Goal: Information Seeking & Learning: Stay updated

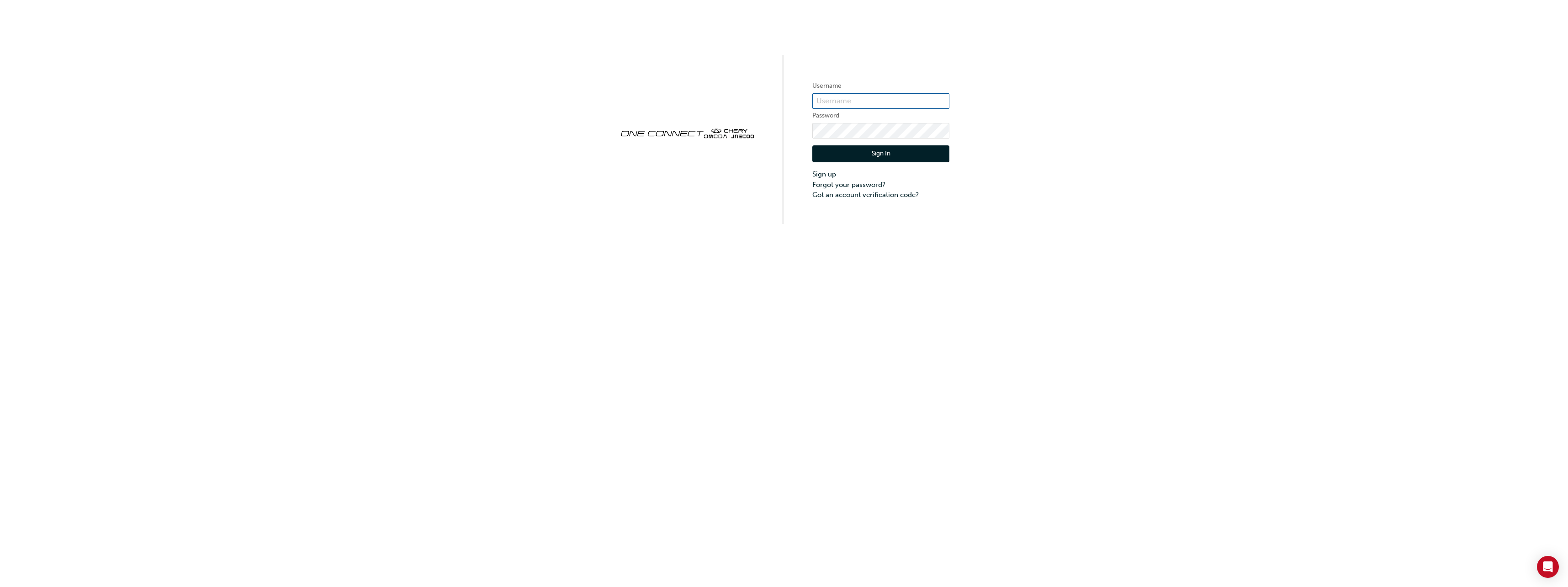
type input "JQ865"
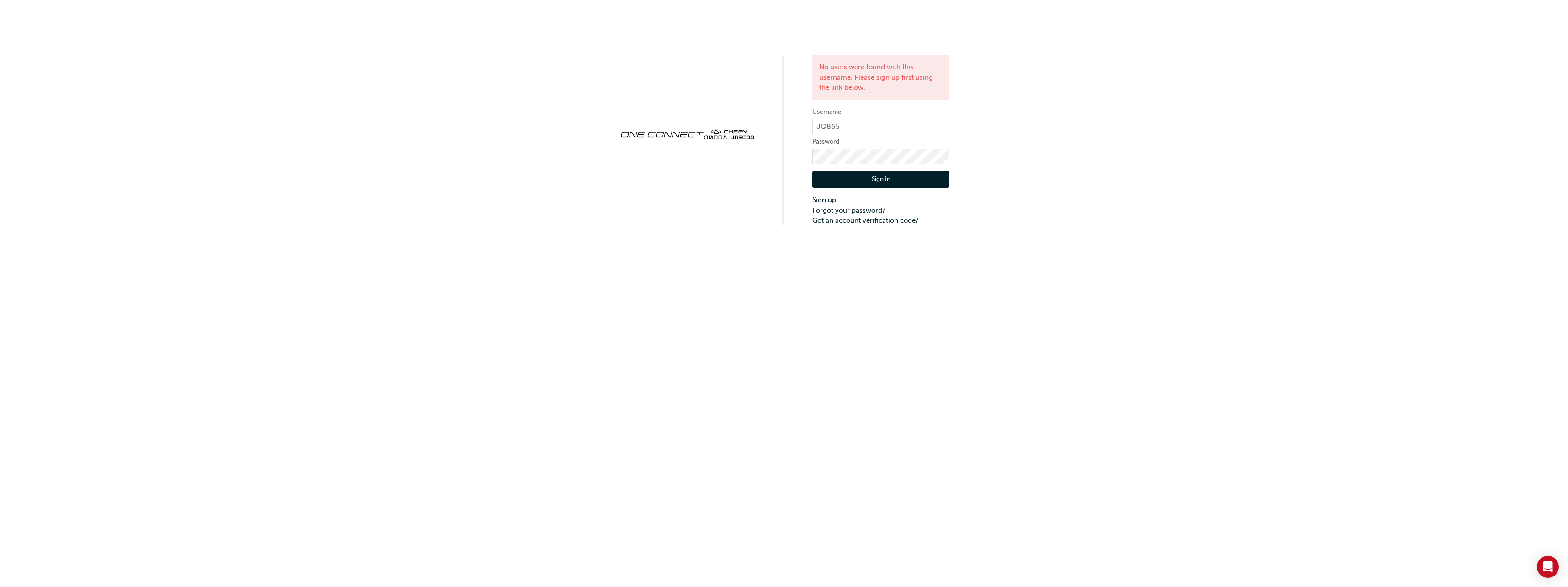
click at [861, 183] on button "Sign In" at bounding box center [881, 180] width 137 height 18
click at [859, 127] on input "JQ865" at bounding box center [881, 127] width 137 height 16
type input "ONE00370"
click at [871, 180] on button "Sign In" at bounding box center [881, 180] width 137 height 18
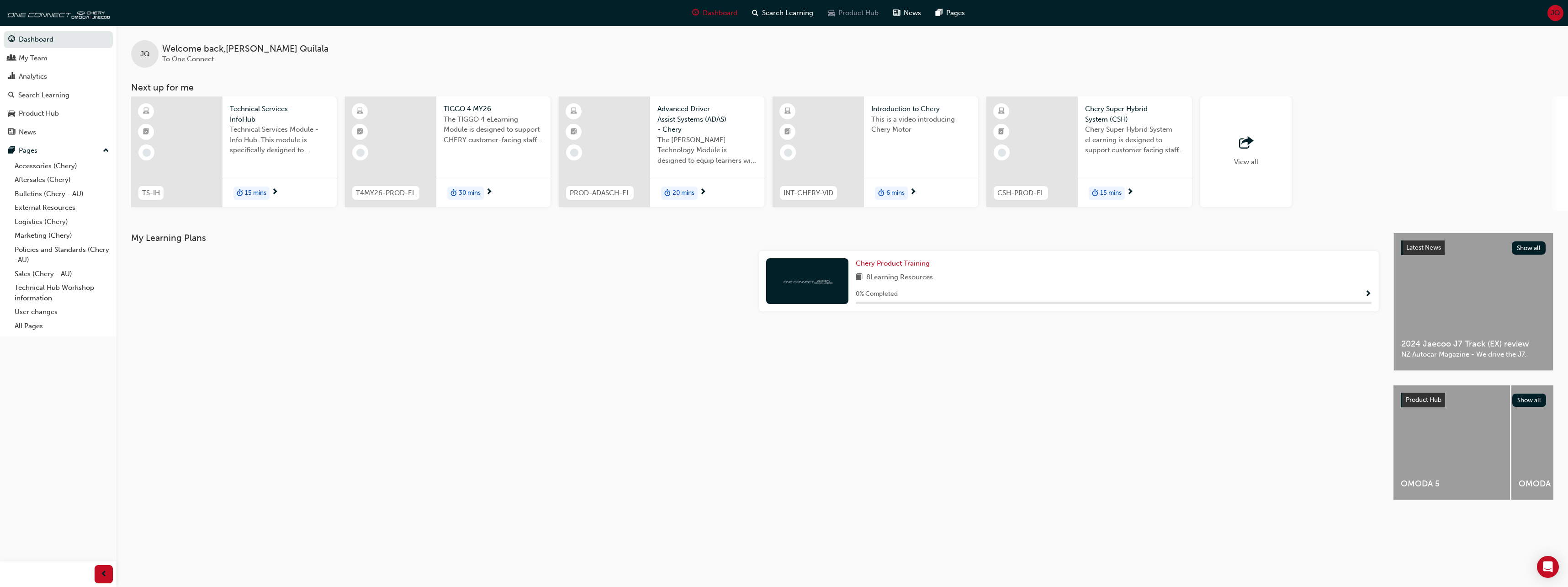
click at [851, 18] on div "Product Hub" at bounding box center [853, 13] width 65 height 19
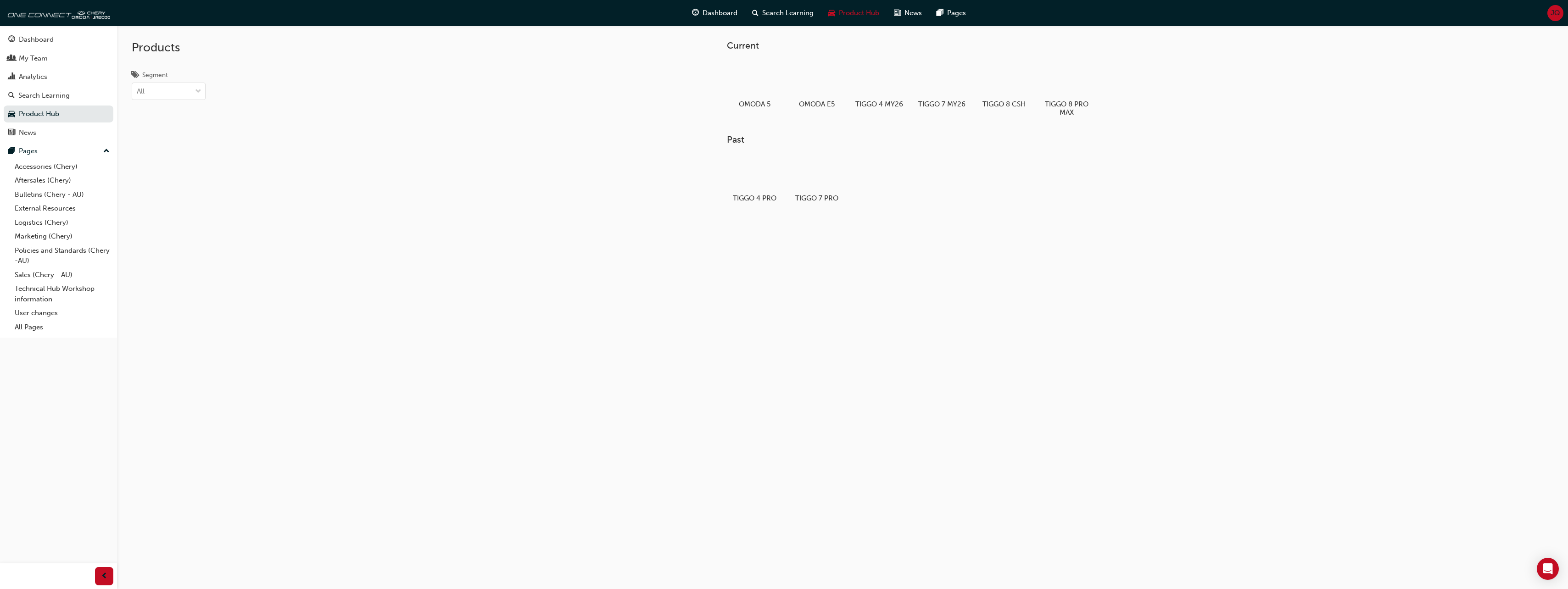
click at [907, 14] on span "News" at bounding box center [913, 13] width 18 height 10
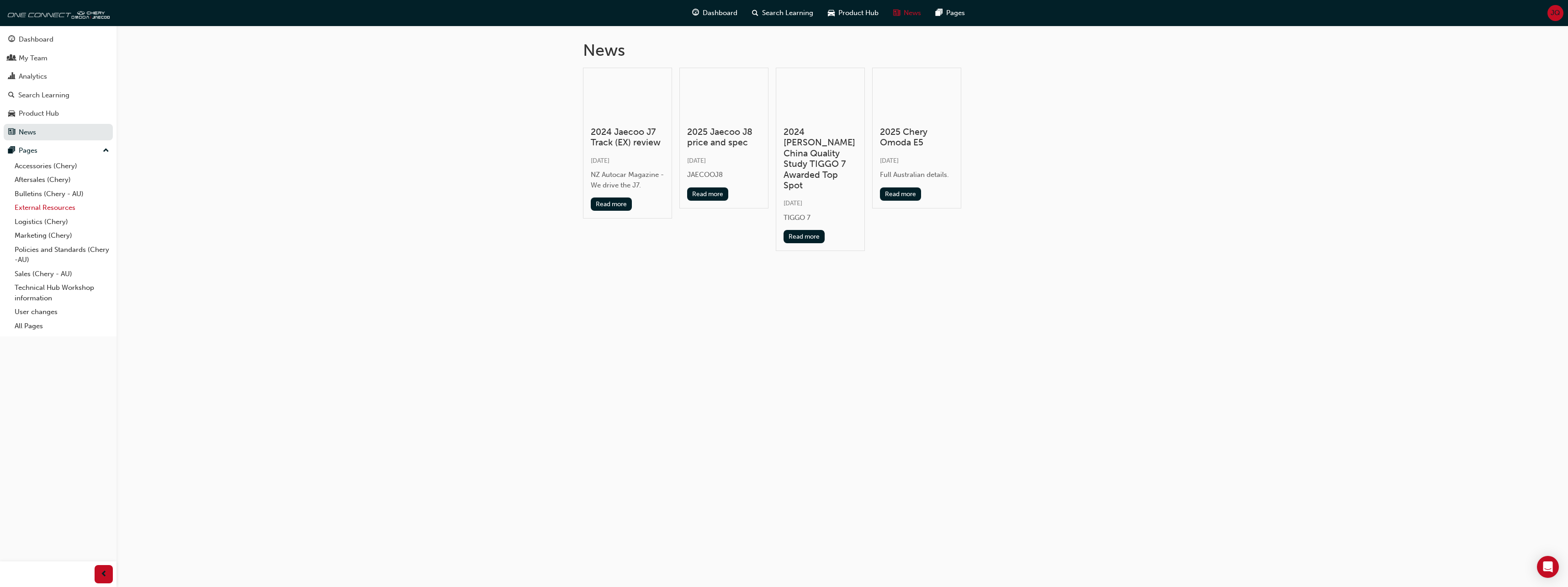
click at [66, 203] on link "External Resources" at bounding box center [61, 208] width 102 height 14
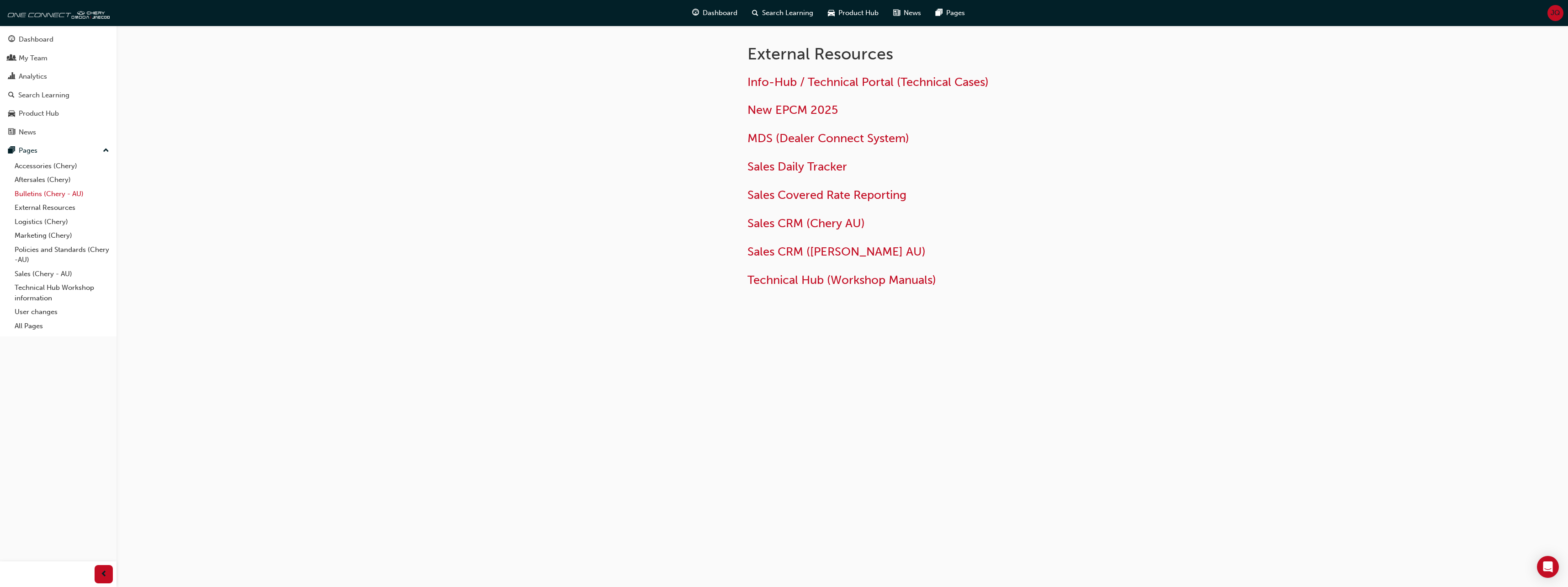
click at [66, 194] on link "Bulletins (Chery - AU)" at bounding box center [61, 194] width 102 height 14
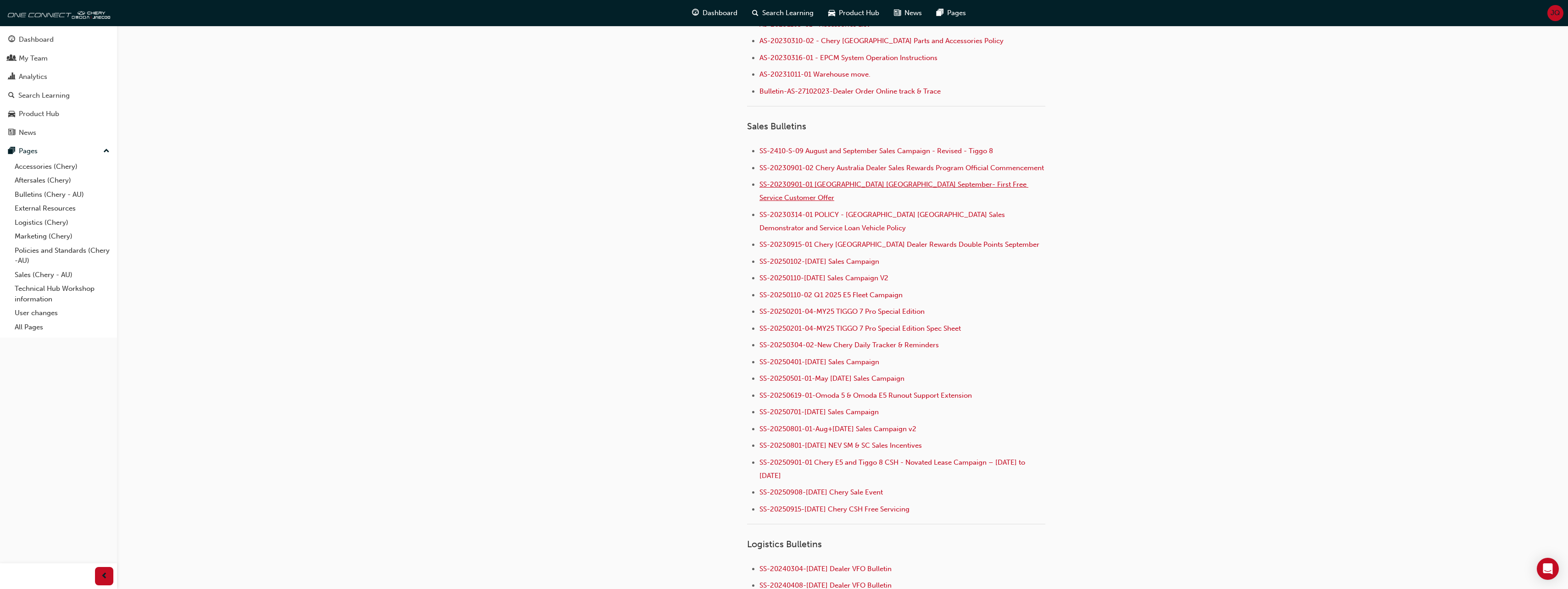
scroll to position [917, 0]
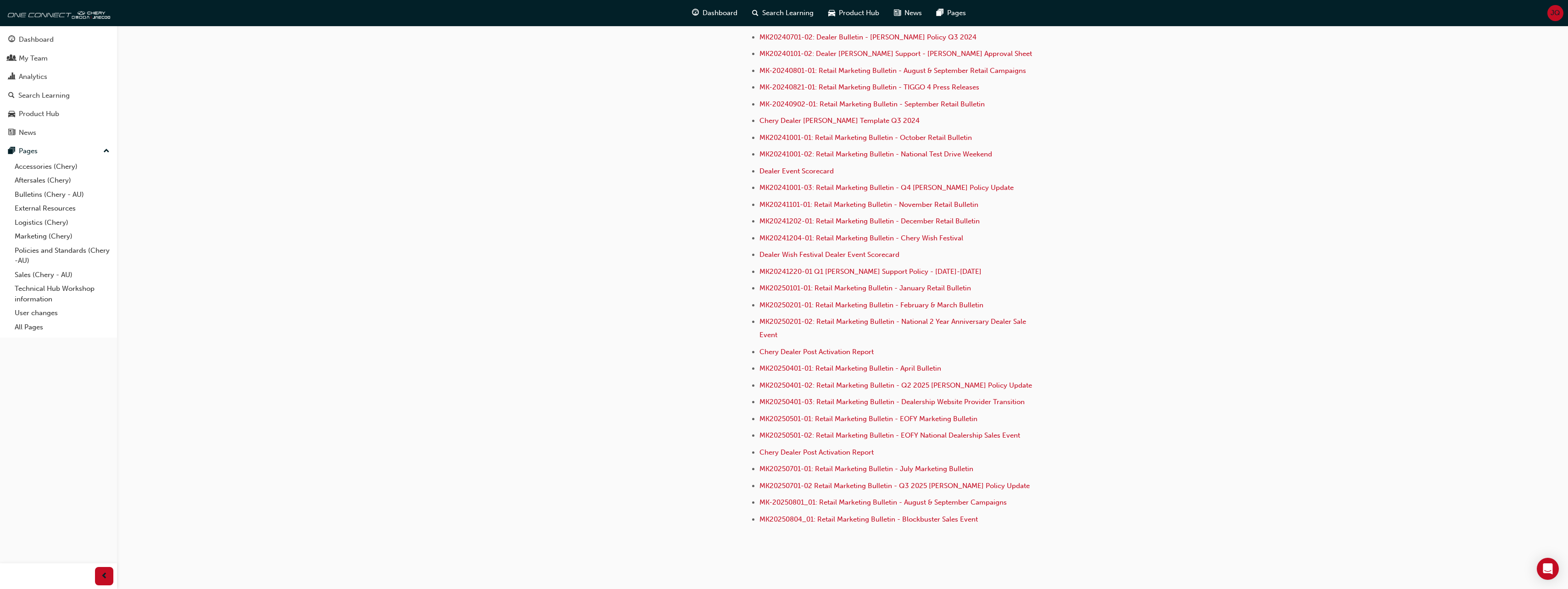
click at [1023, 480] on li "MK20250701-02 Retail Marketing Bulletin - Q3 2025 [PERSON_NAME] Policy Update" at bounding box center [902, 487] width 286 height 13
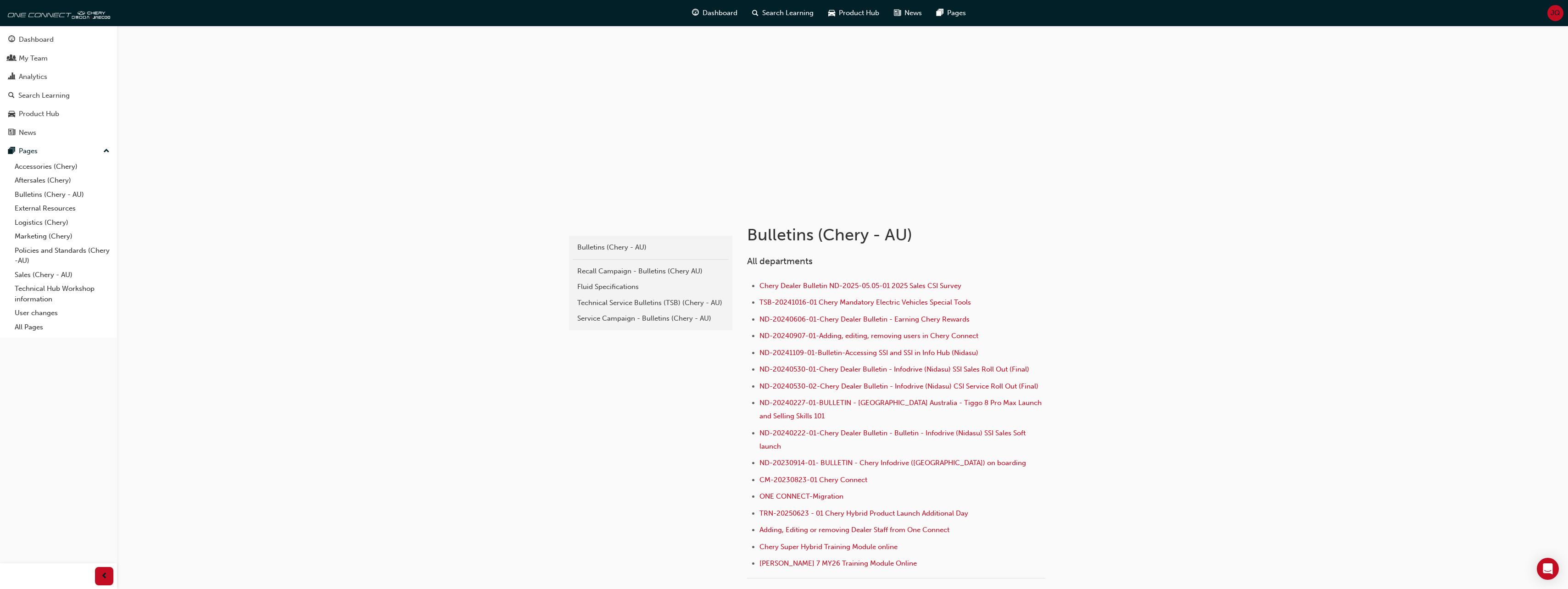
scroll to position [0, 0]
click at [764, 12] on span "Search Learning" at bounding box center [788, 13] width 51 height 10
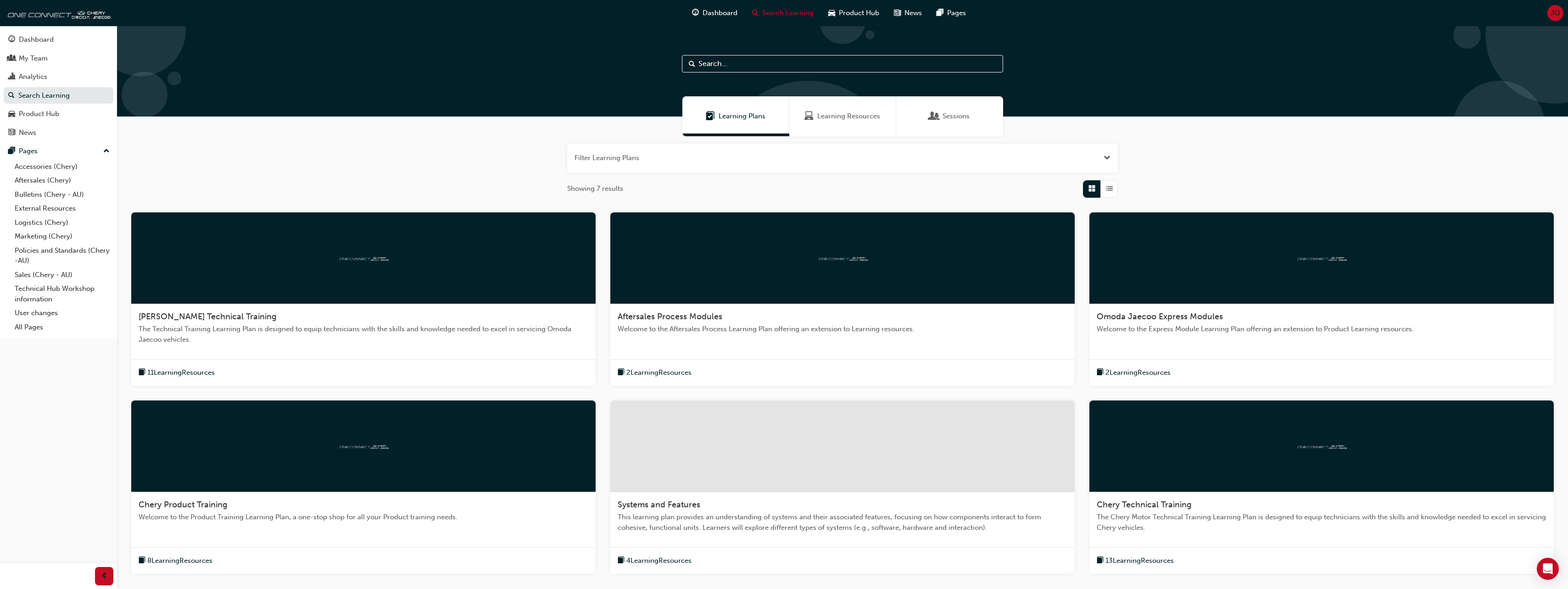
click at [727, 63] on input "text" at bounding box center [842, 64] width 321 height 18
paste input "CASS-20250811-0"
type input "CASS-20250811-0"
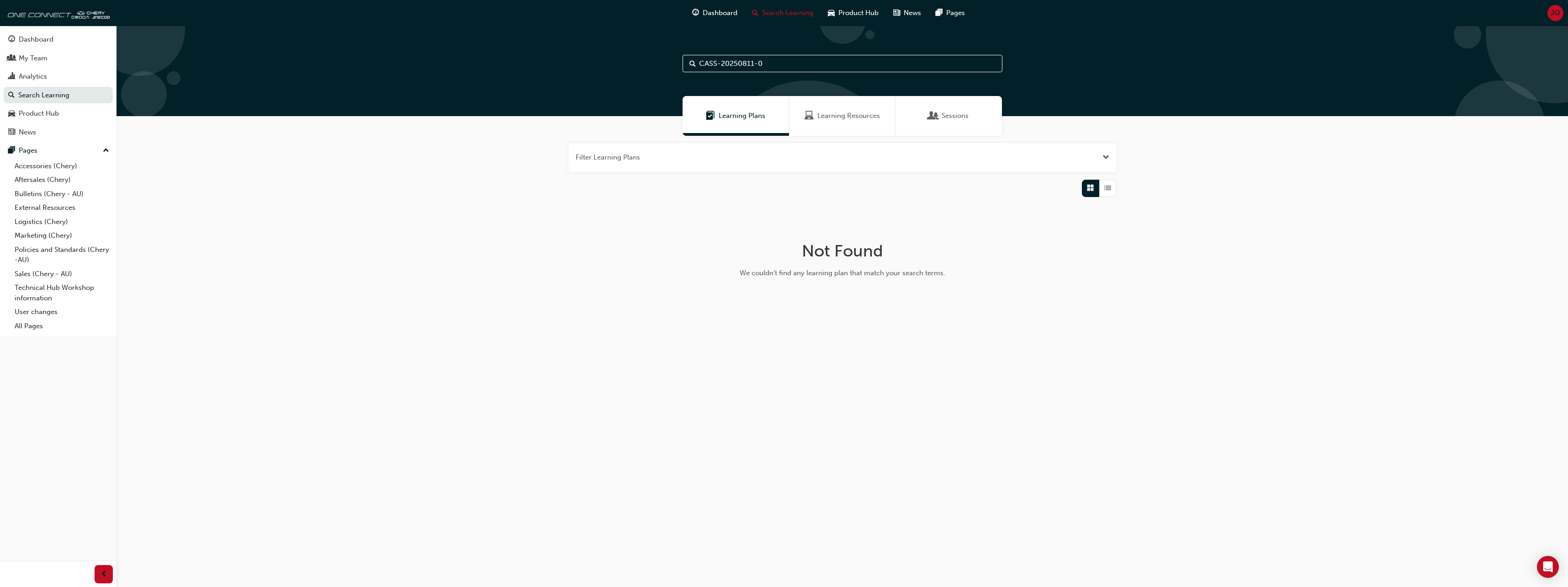
drag, startPoint x: 840, startPoint y: 62, endPoint x: 581, endPoint y: 91, distance: 260.6
click at [581, 91] on div "CASS-20250811-0" at bounding box center [842, 71] width 1452 height 91
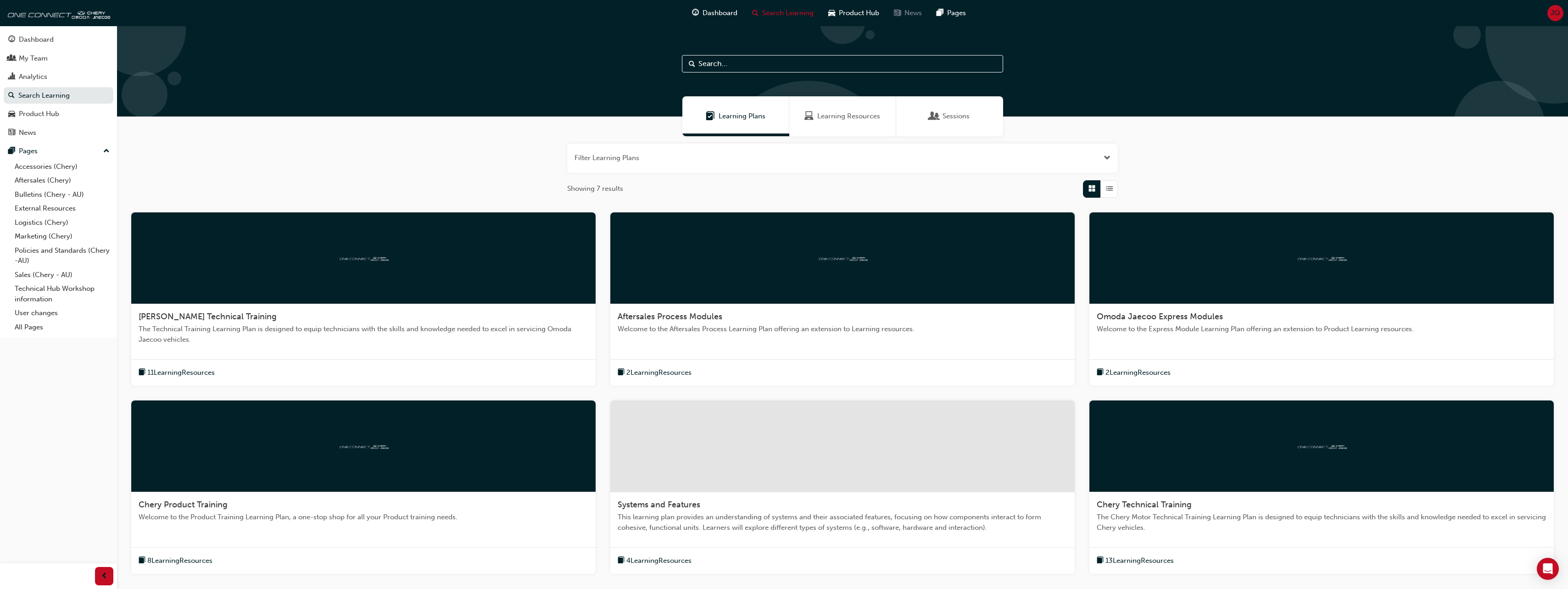
click at [913, 13] on span "News" at bounding box center [913, 13] width 18 height 10
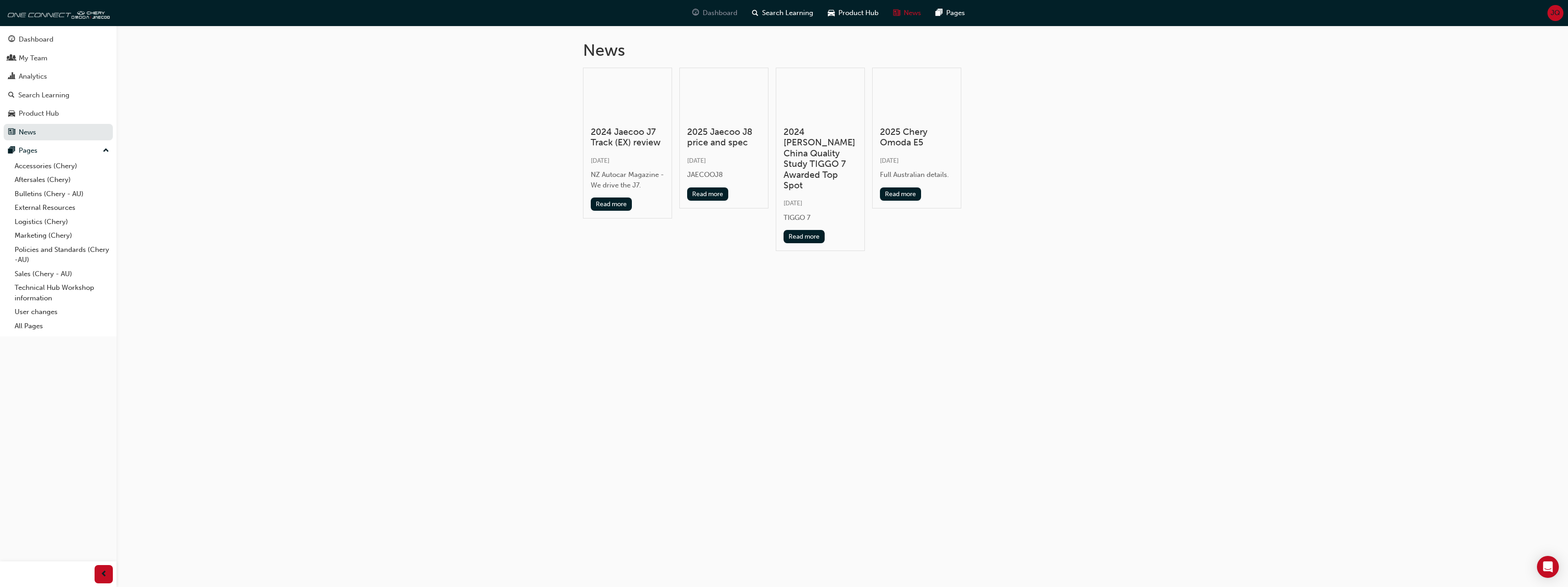
click at [708, 10] on span "Dashboard" at bounding box center [719, 13] width 35 height 10
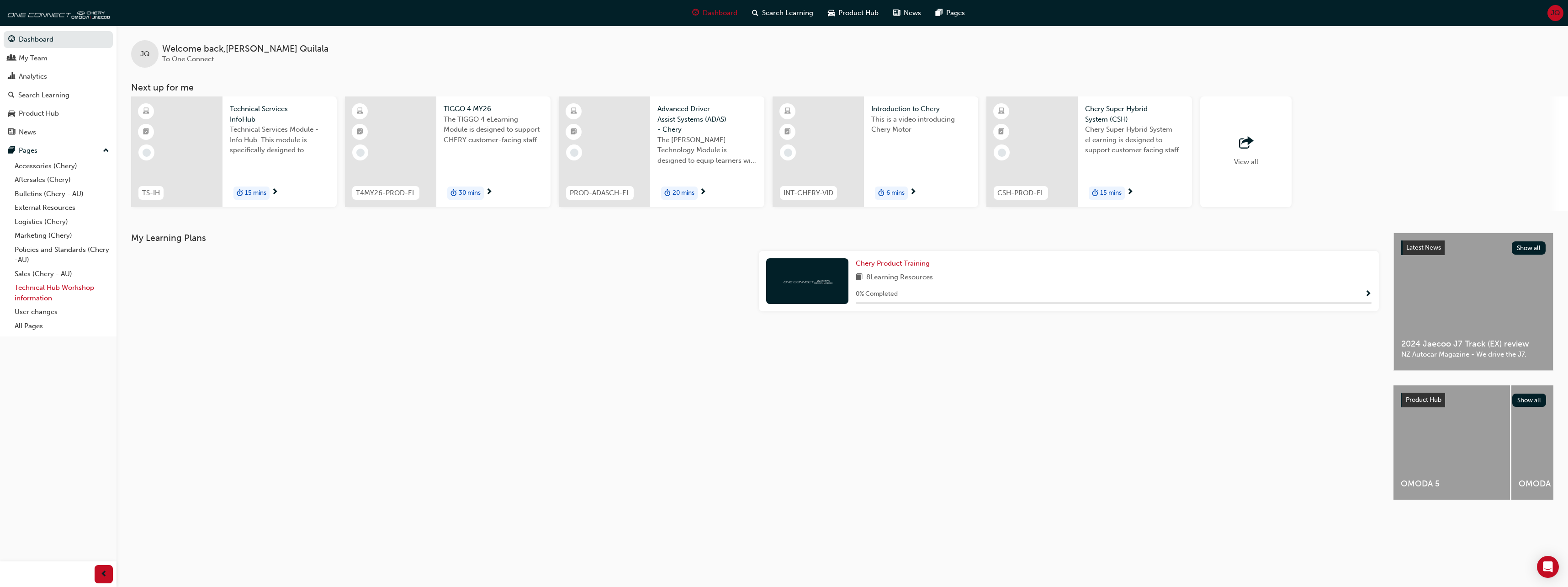
click at [66, 290] on link "Technical Hub Workshop information" at bounding box center [61, 293] width 102 height 24
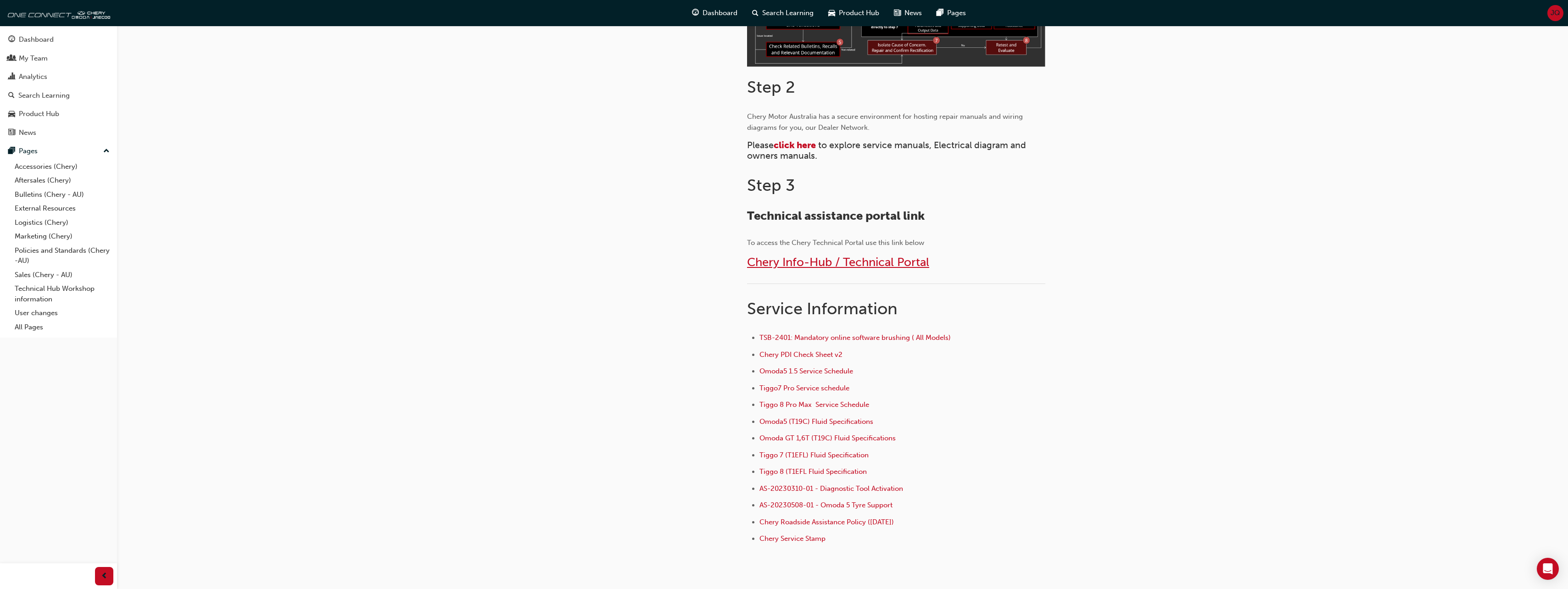
scroll to position [337, 0]
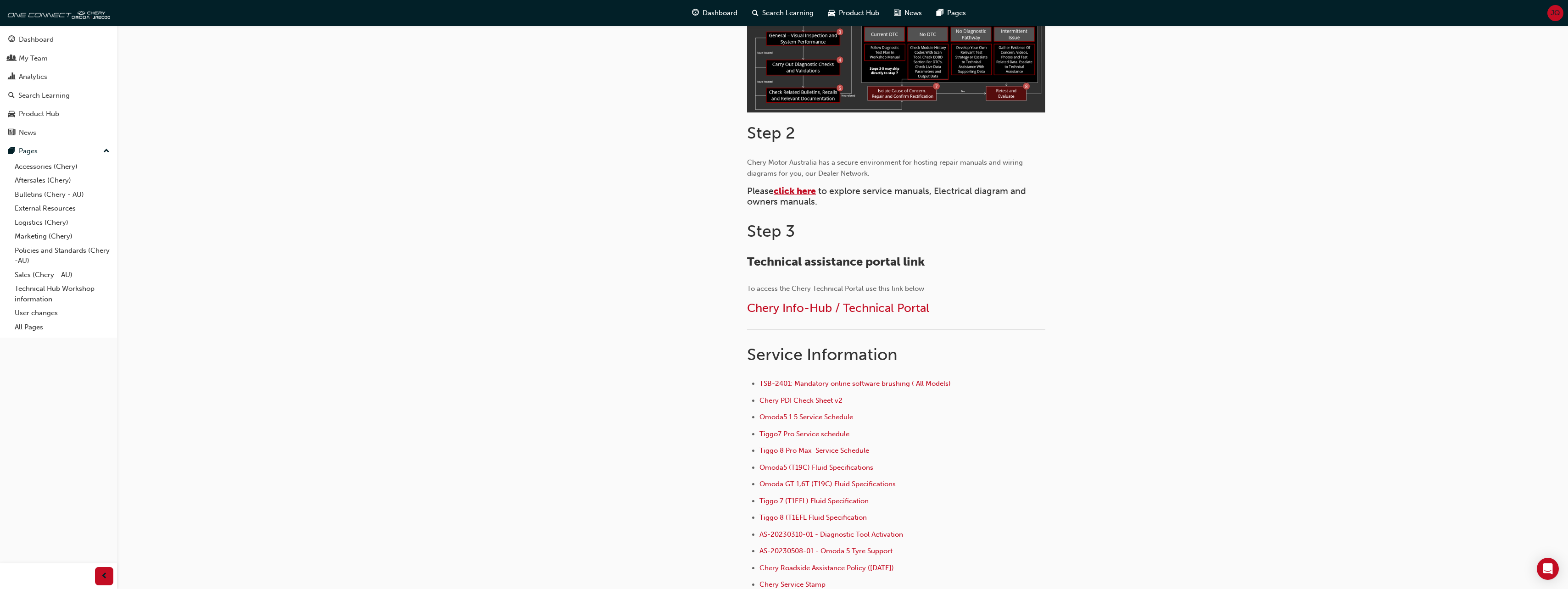
click at [793, 188] on span "click here" at bounding box center [794, 191] width 42 height 10
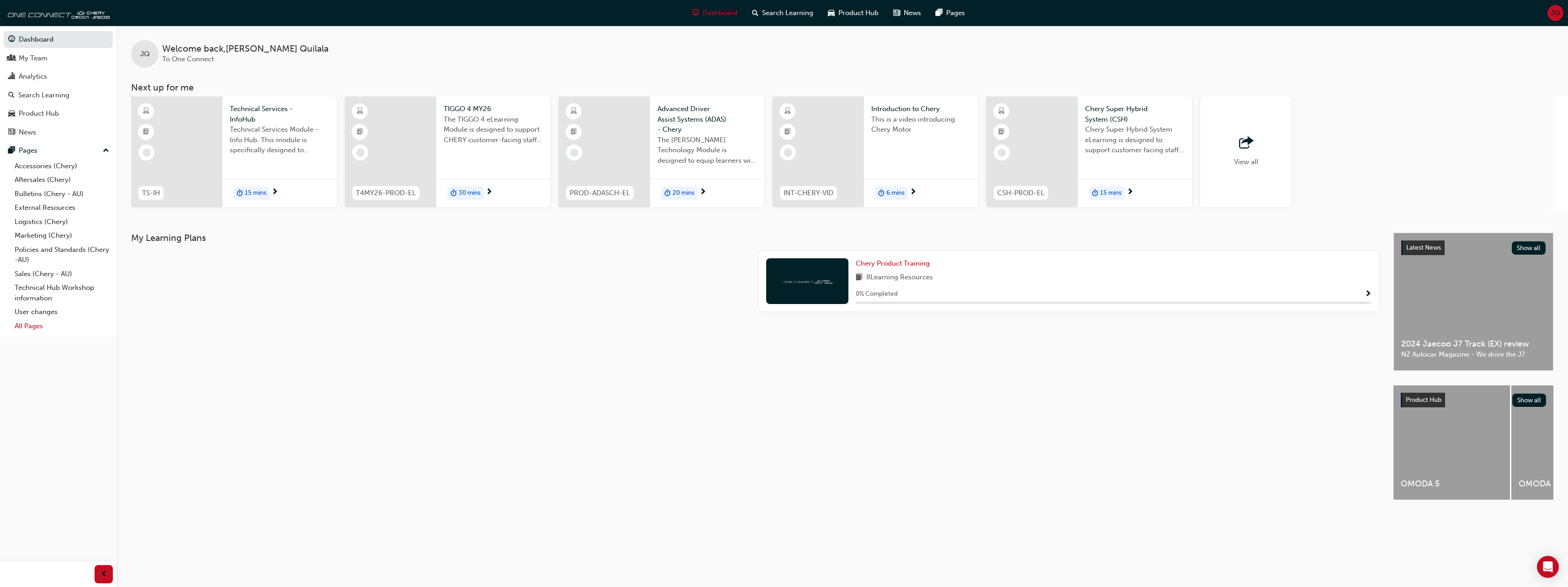
click at [22, 327] on link "All Pages" at bounding box center [61, 326] width 102 height 14
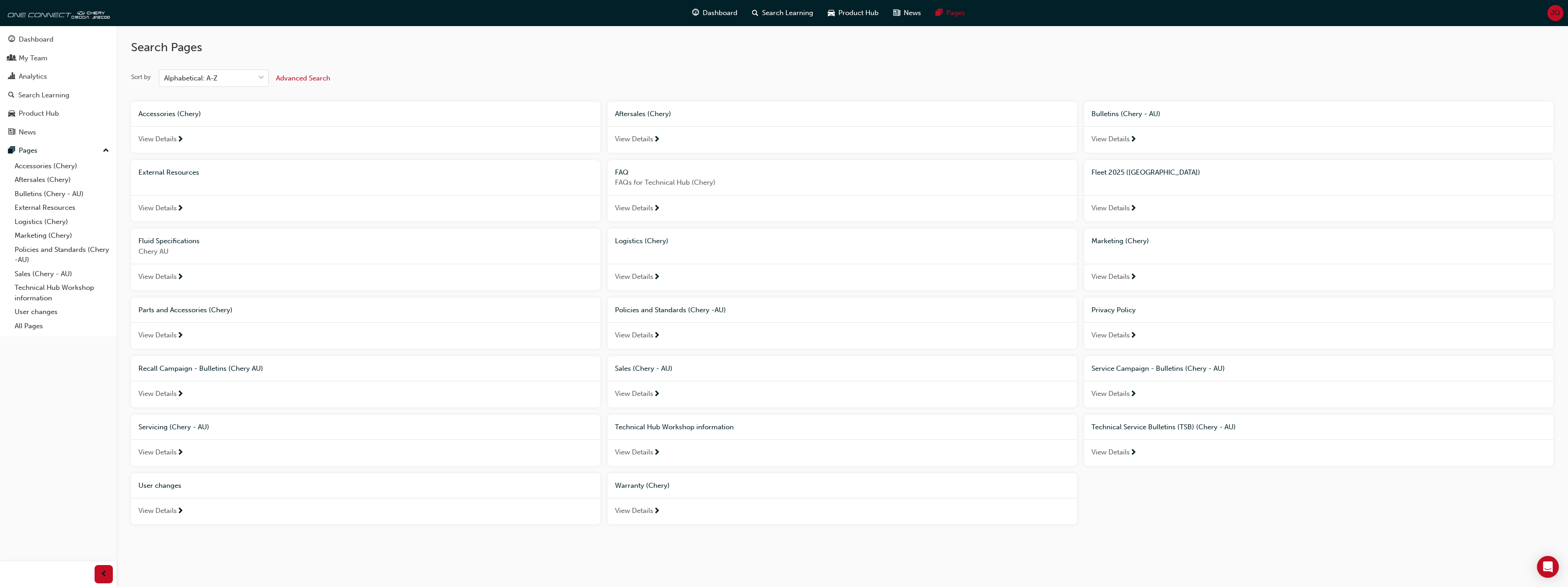
click at [1202, 369] on span "Service Campaign - Bulletins (Chery - AU)" at bounding box center [1158, 368] width 133 height 9
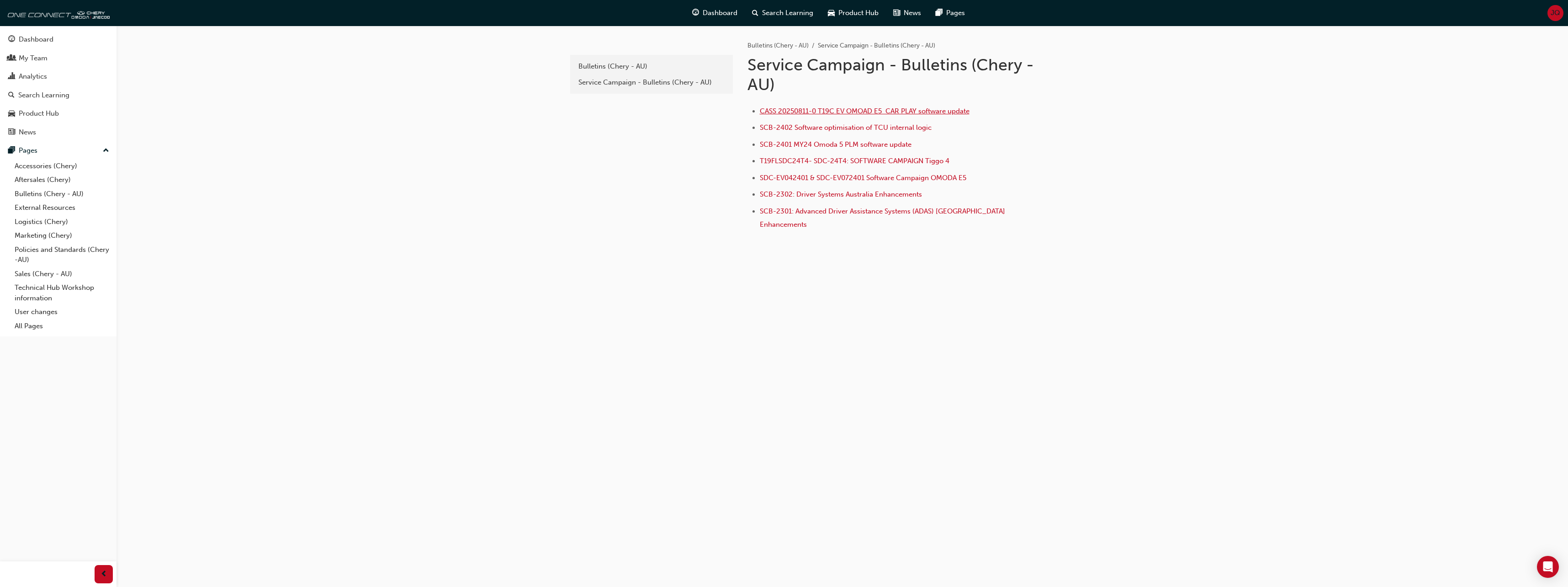
click at [806, 111] on span "CASS 20250811-0 T19C EV OMOAD E5 CAR PLAY software update" at bounding box center [864, 111] width 210 height 9
click at [634, 82] on div "Service Campaign - Bulletins (Chery - AU)" at bounding box center [651, 82] width 146 height 10
click at [887, 45] on li "Service Campaign - Bulletins (Chery - AU)" at bounding box center [877, 46] width 117 height 10
click at [661, 62] on div "Bulletins (Chery - AU)" at bounding box center [651, 66] width 146 height 10
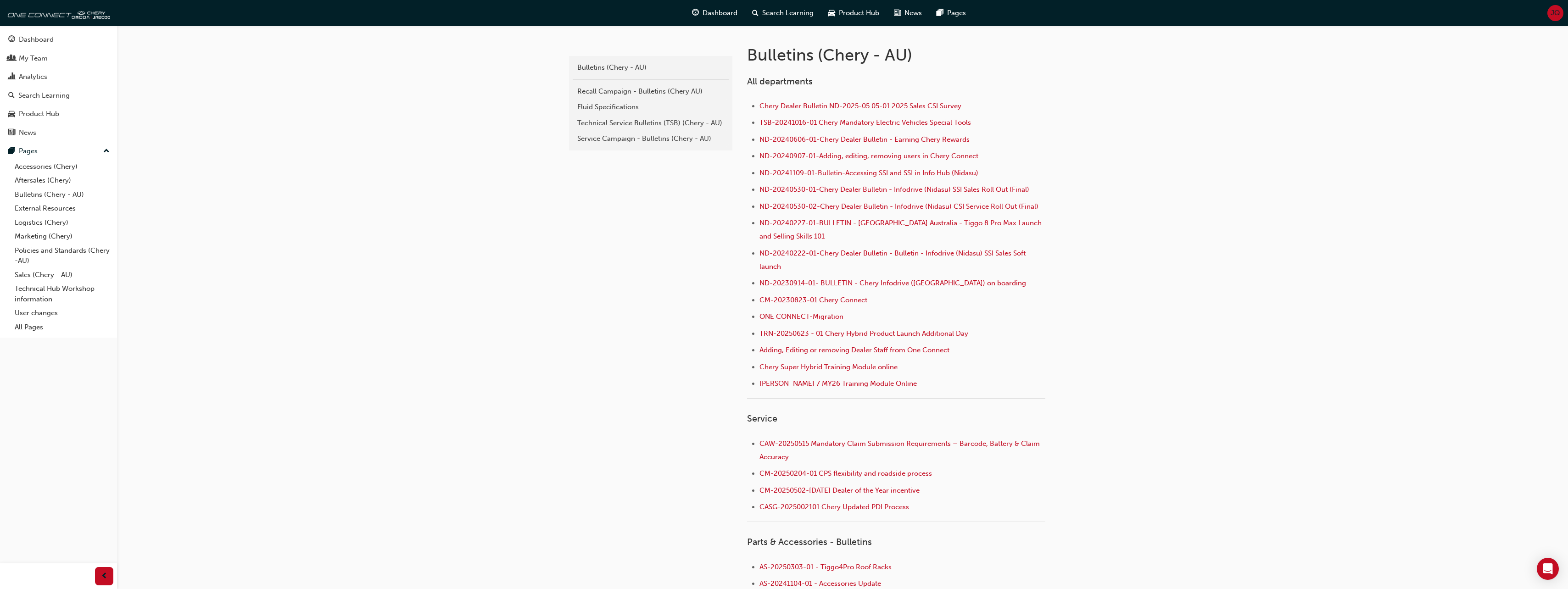
scroll to position [183, 0]
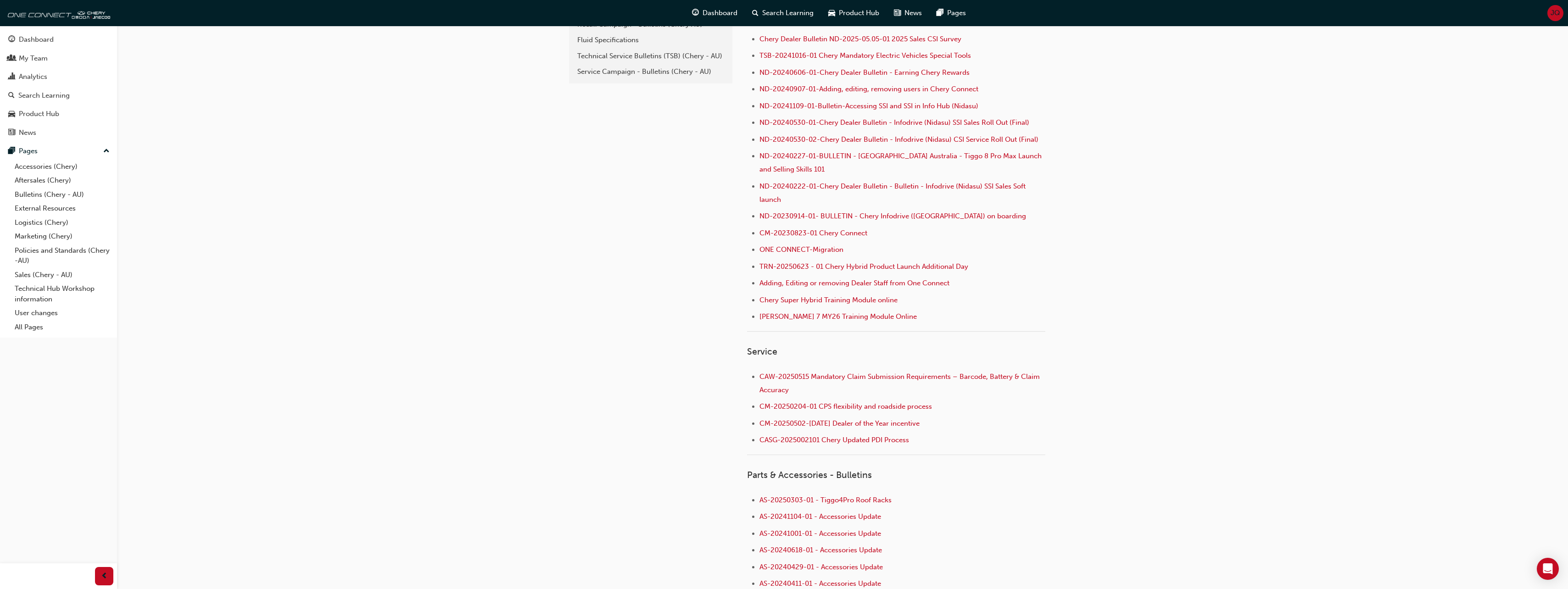
scroll to position [229, 0]
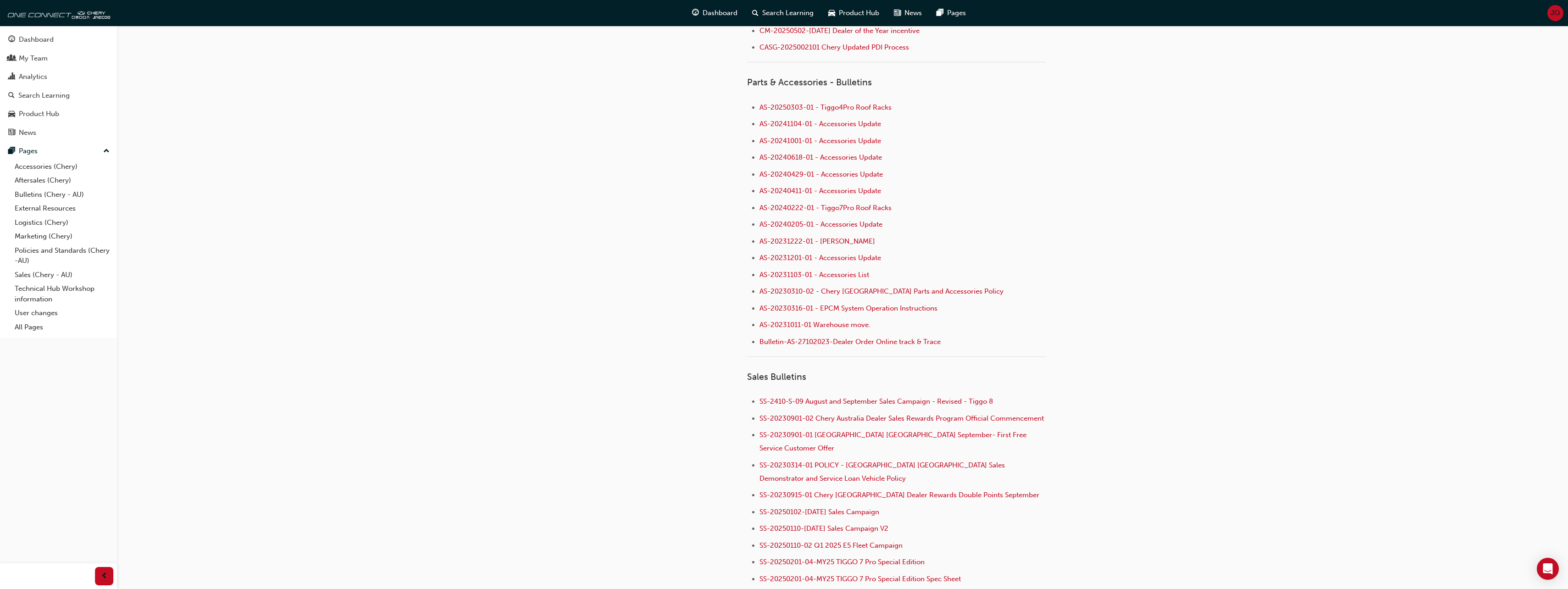
scroll to position [664, 0]
